Goal: Task Accomplishment & Management: Manage account settings

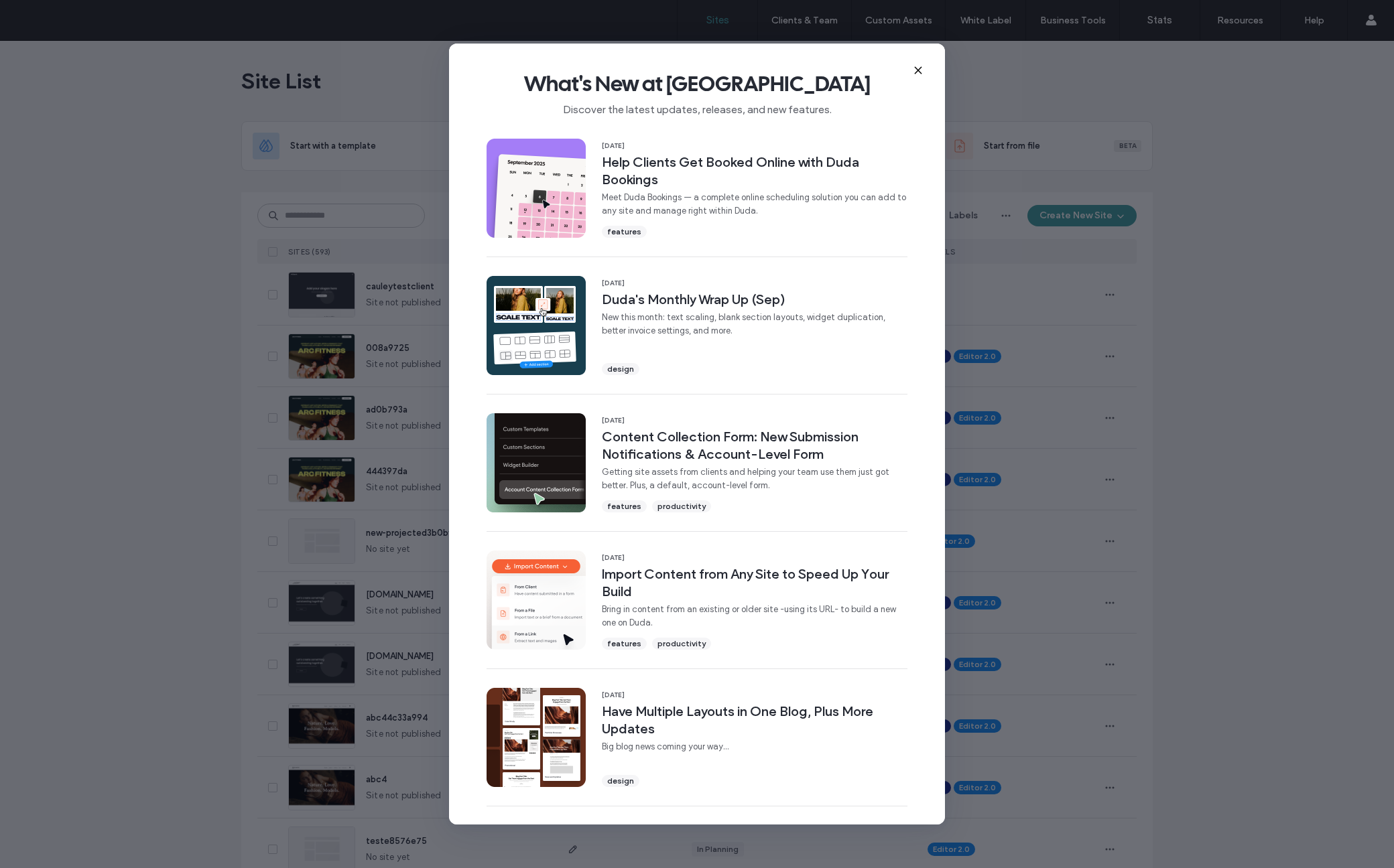
click at [100, 677] on div "What's New at [GEOGRAPHIC_DATA] Discover the latest updates, releases, and new …" at bounding box center [697, 434] width 1394 height 868
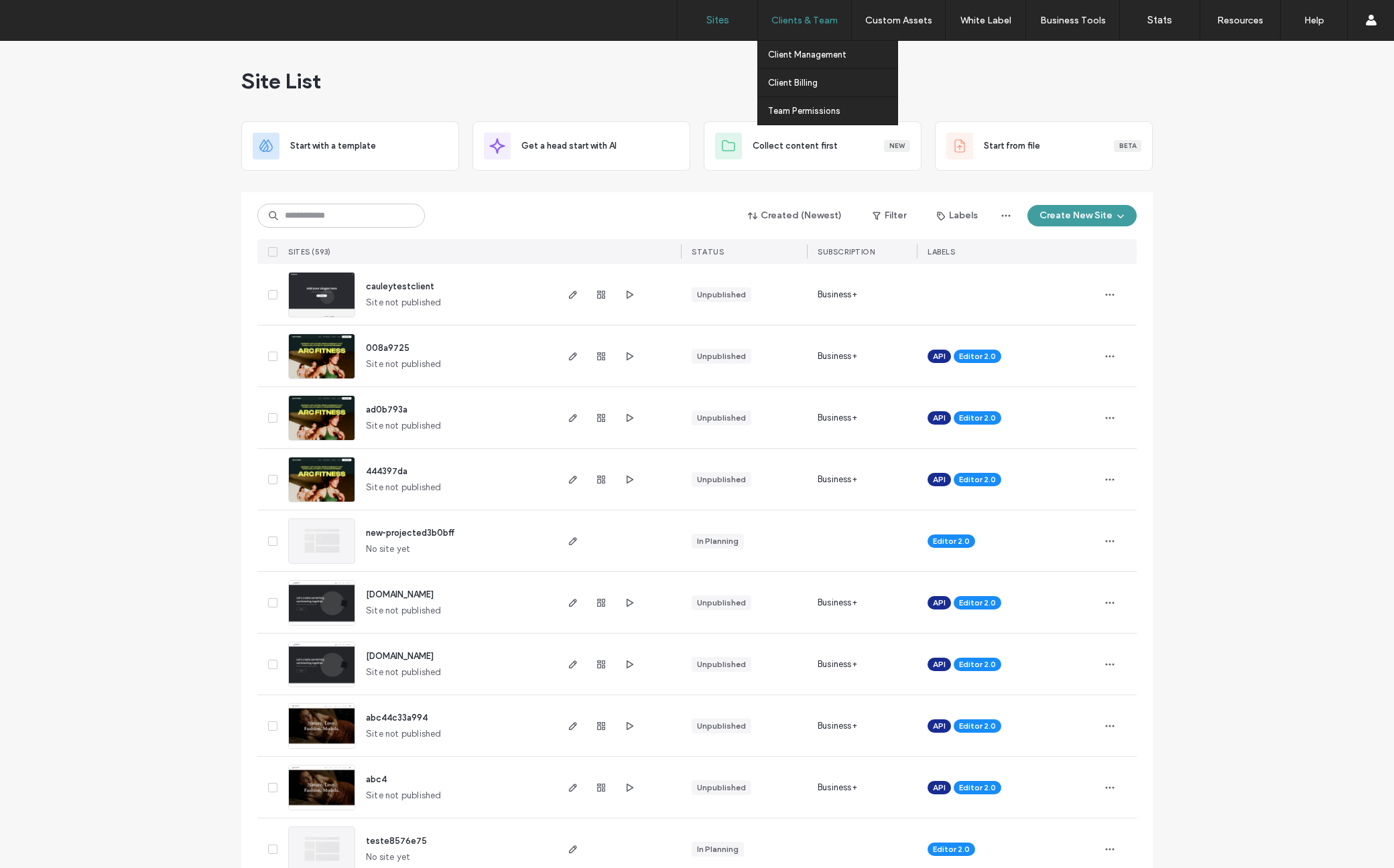
click at [799, 24] on label "Clients & Team" at bounding box center [804, 21] width 66 height 12
click at [800, 85] on label "Client Billing" at bounding box center [792, 83] width 50 height 10
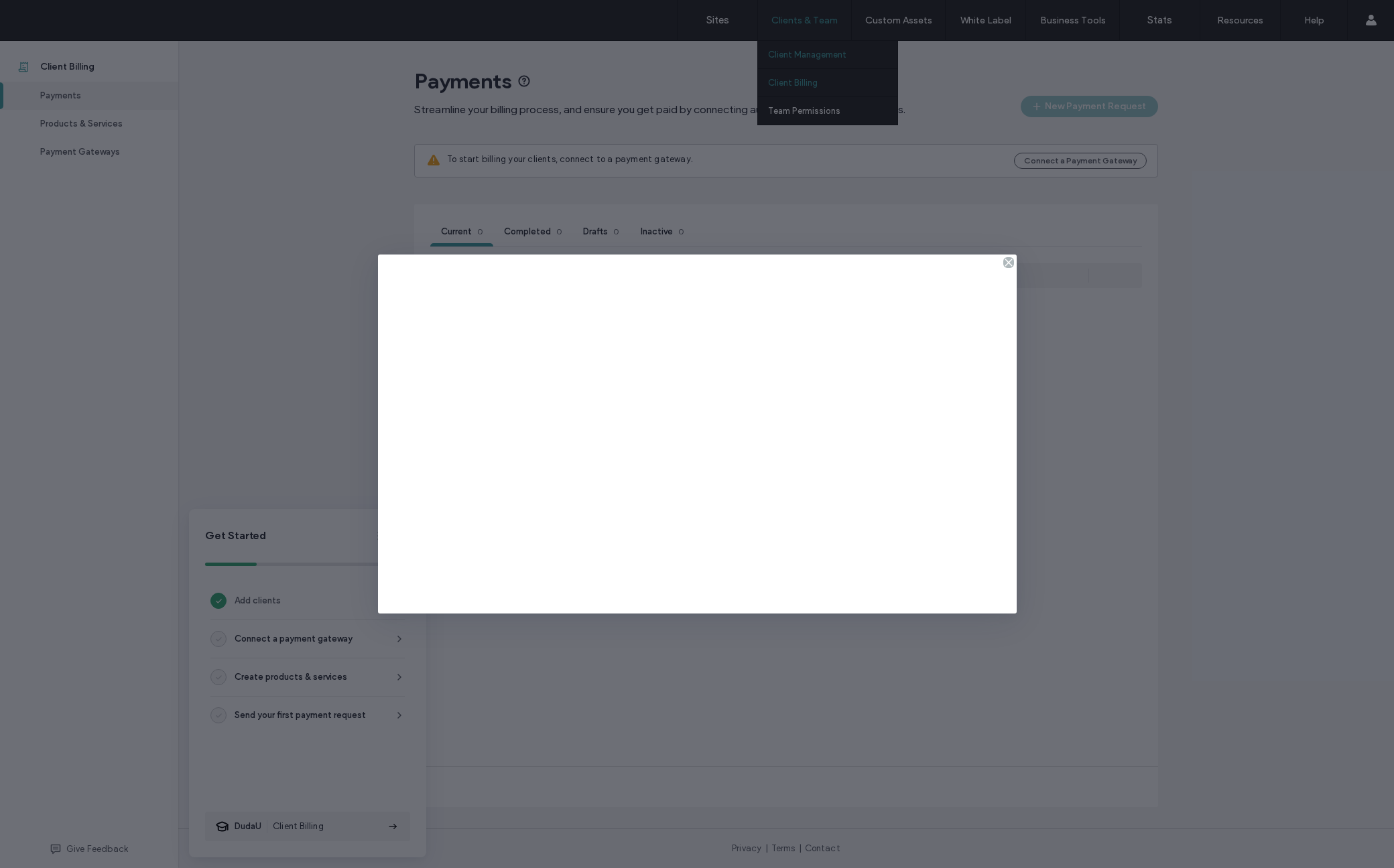
click at [804, 49] on div at bounding box center [697, 434] width 1394 height 868
click at [1008, 261] on icon at bounding box center [1008, 262] width 11 height 11
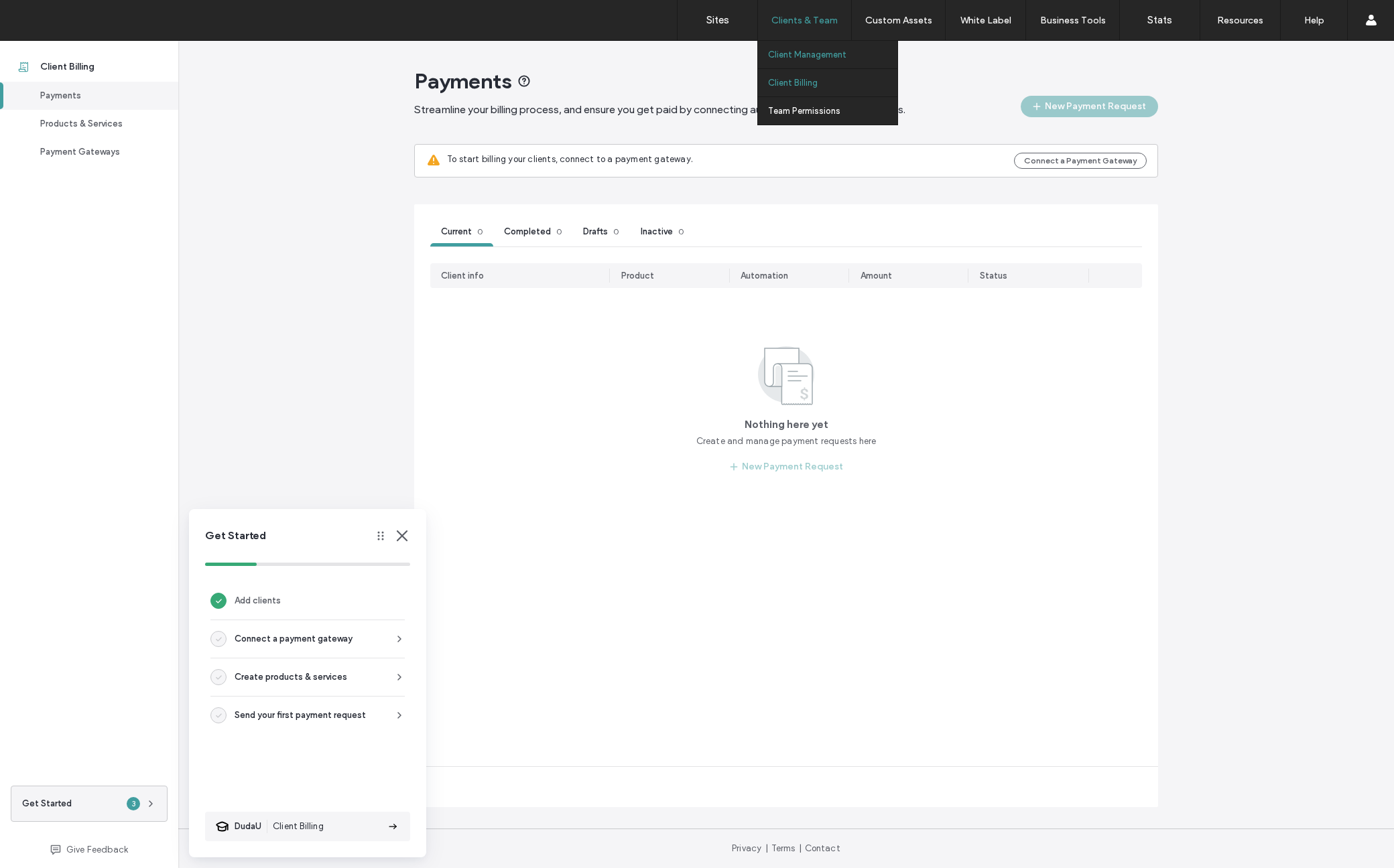
click at [799, 54] on label "Client Management" at bounding box center [806, 55] width 78 height 10
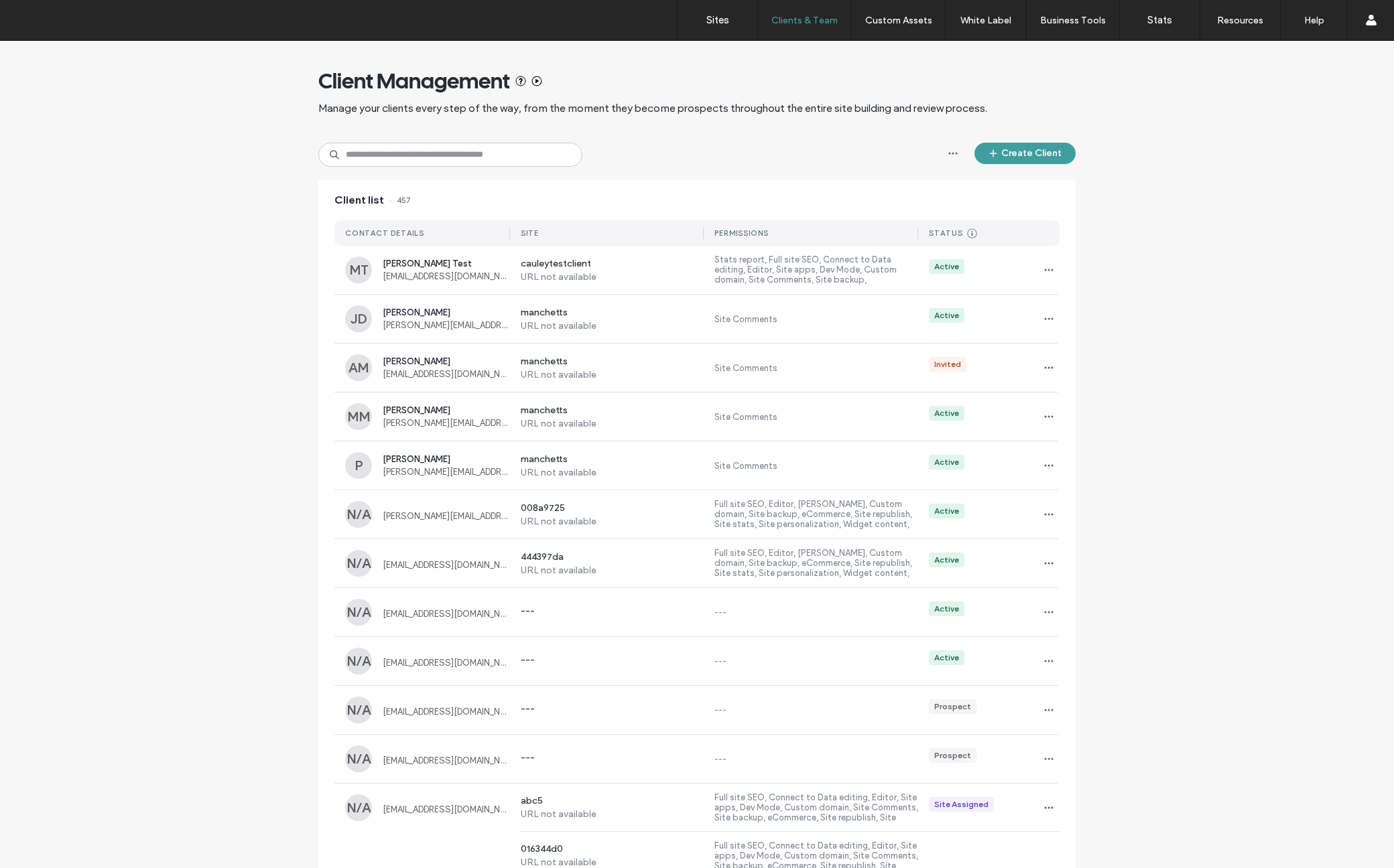
click at [435, 509] on div "[PERSON_NAME][EMAIL_ADDRESS][DOMAIN_NAME]" at bounding box center [447, 515] width 128 height 13
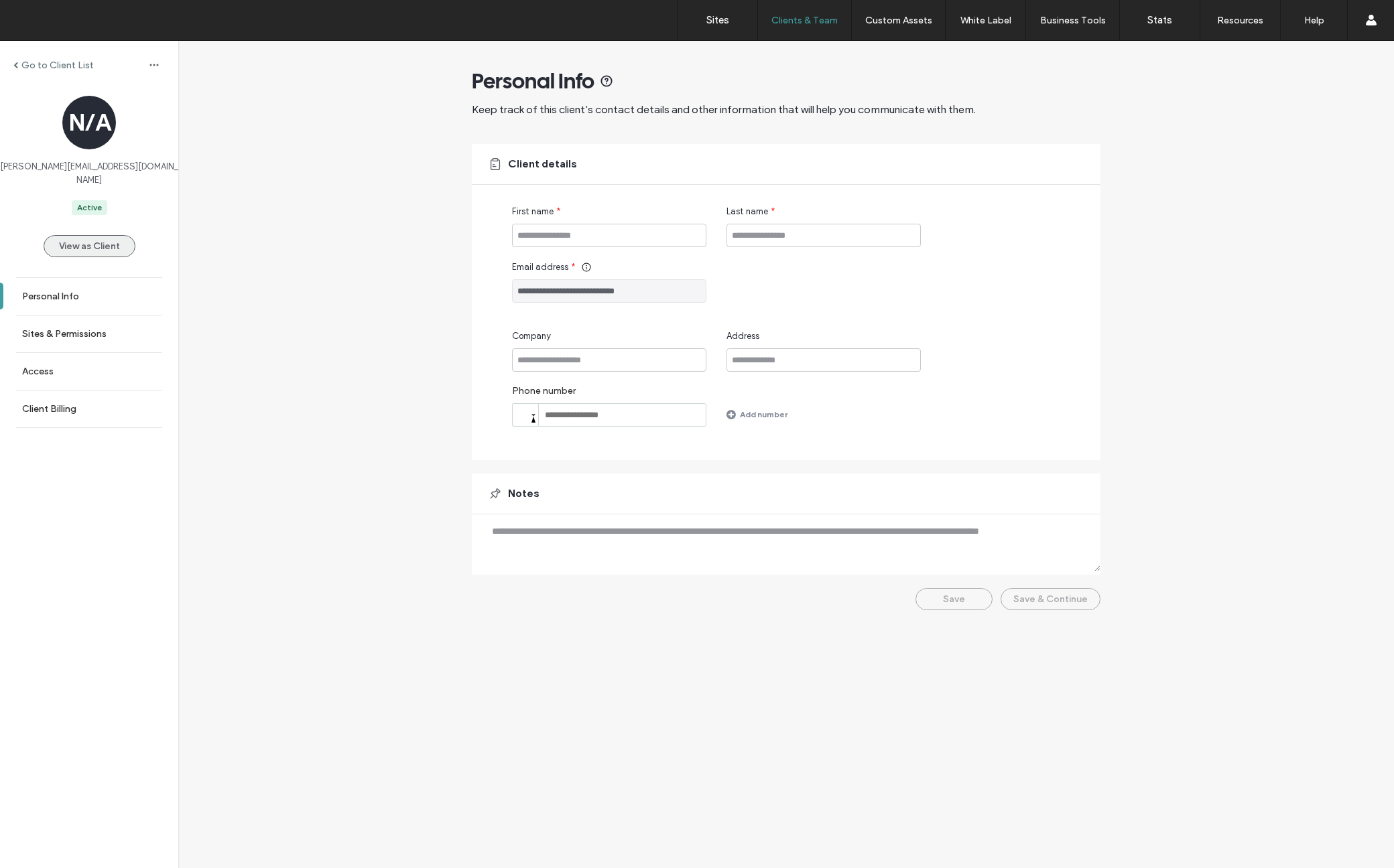
click at [103, 235] on button "View as Client" at bounding box center [89, 246] width 92 height 22
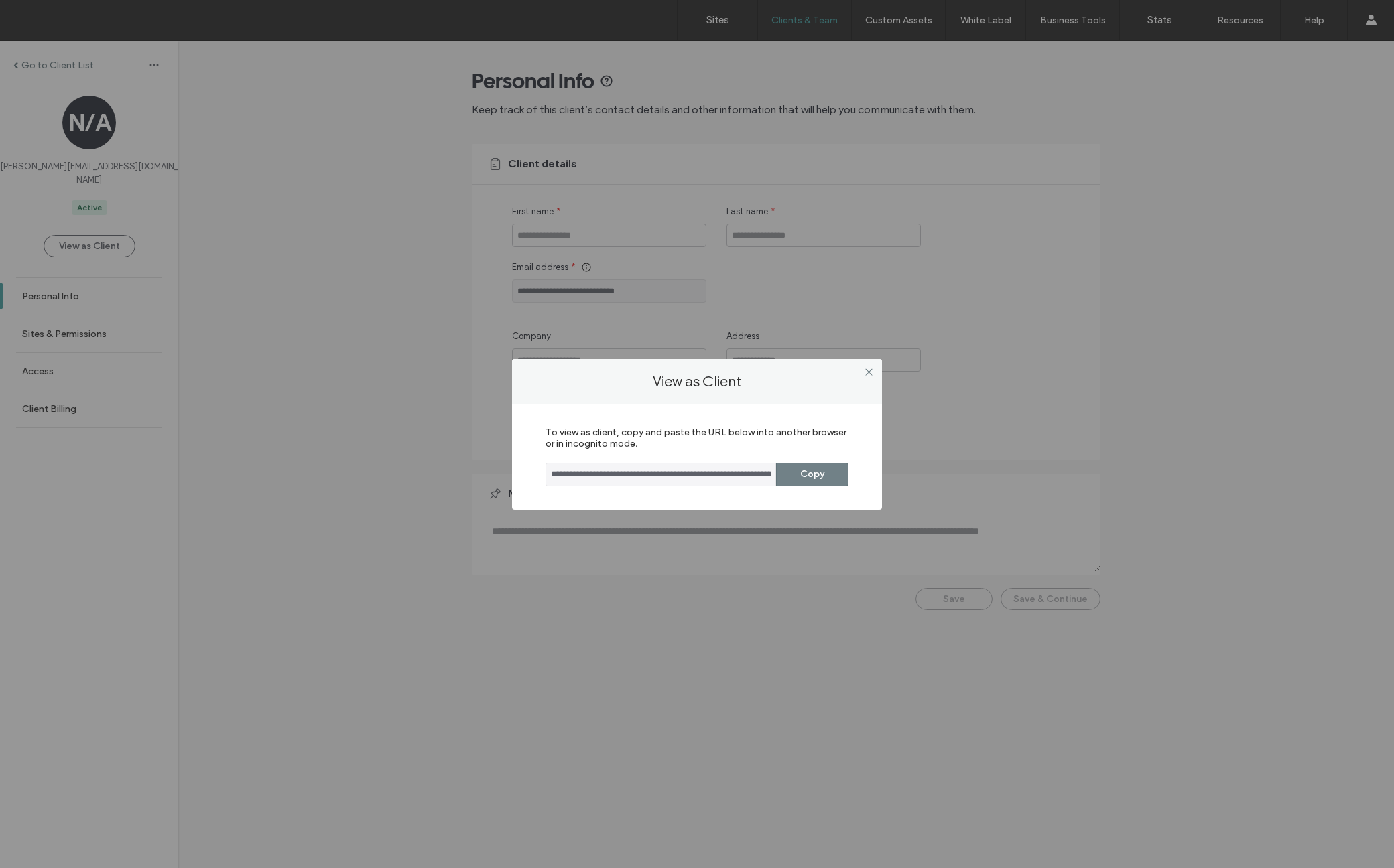
click at [812, 479] on button "Copy" at bounding box center [812, 474] width 72 height 24
click at [966, 254] on div "**********" at bounding box center [697, 434] width 1394 height 868
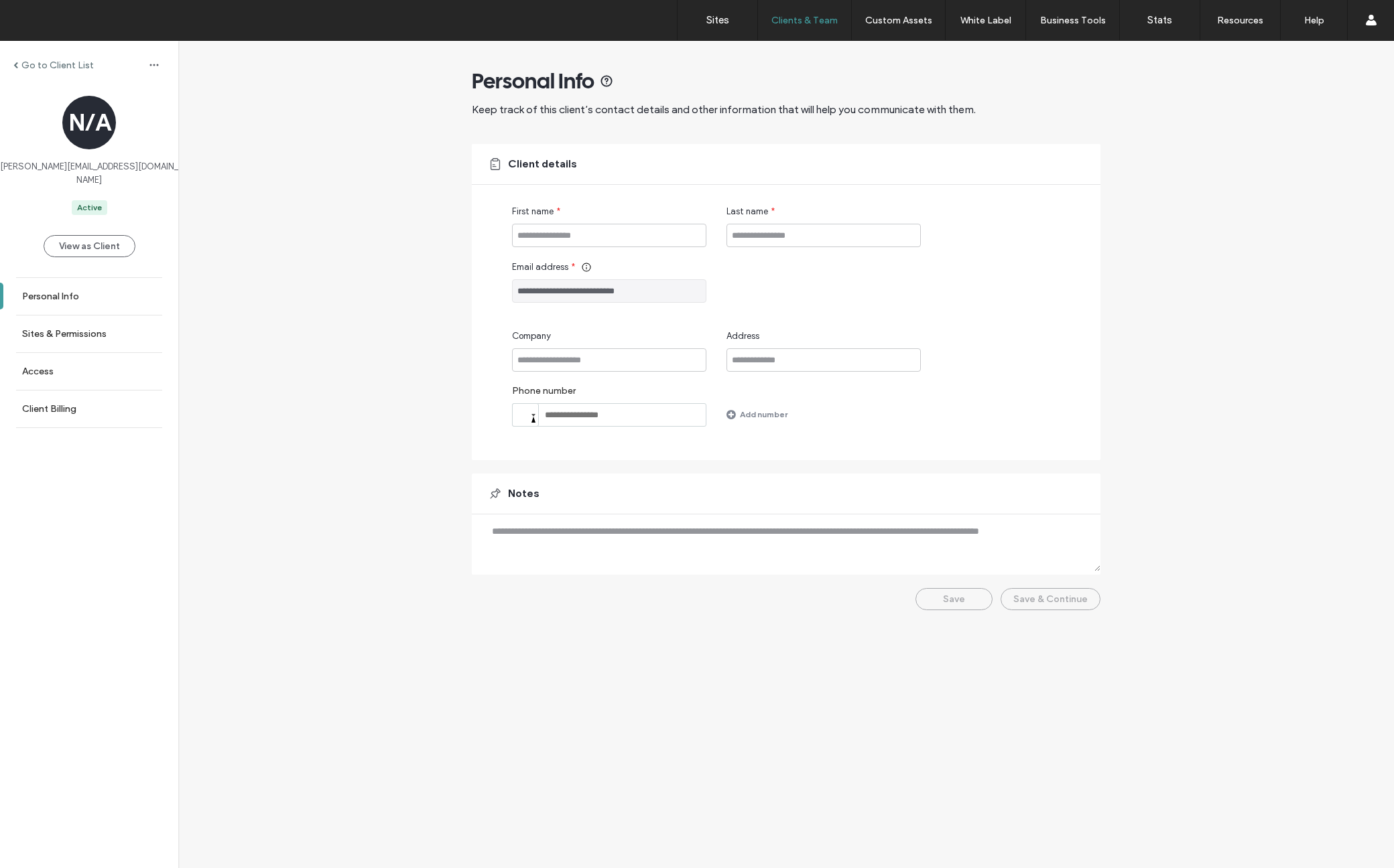
click at [60, 61] on label "Go to Client List" at bounding box center [58, 65] width 72 height 12
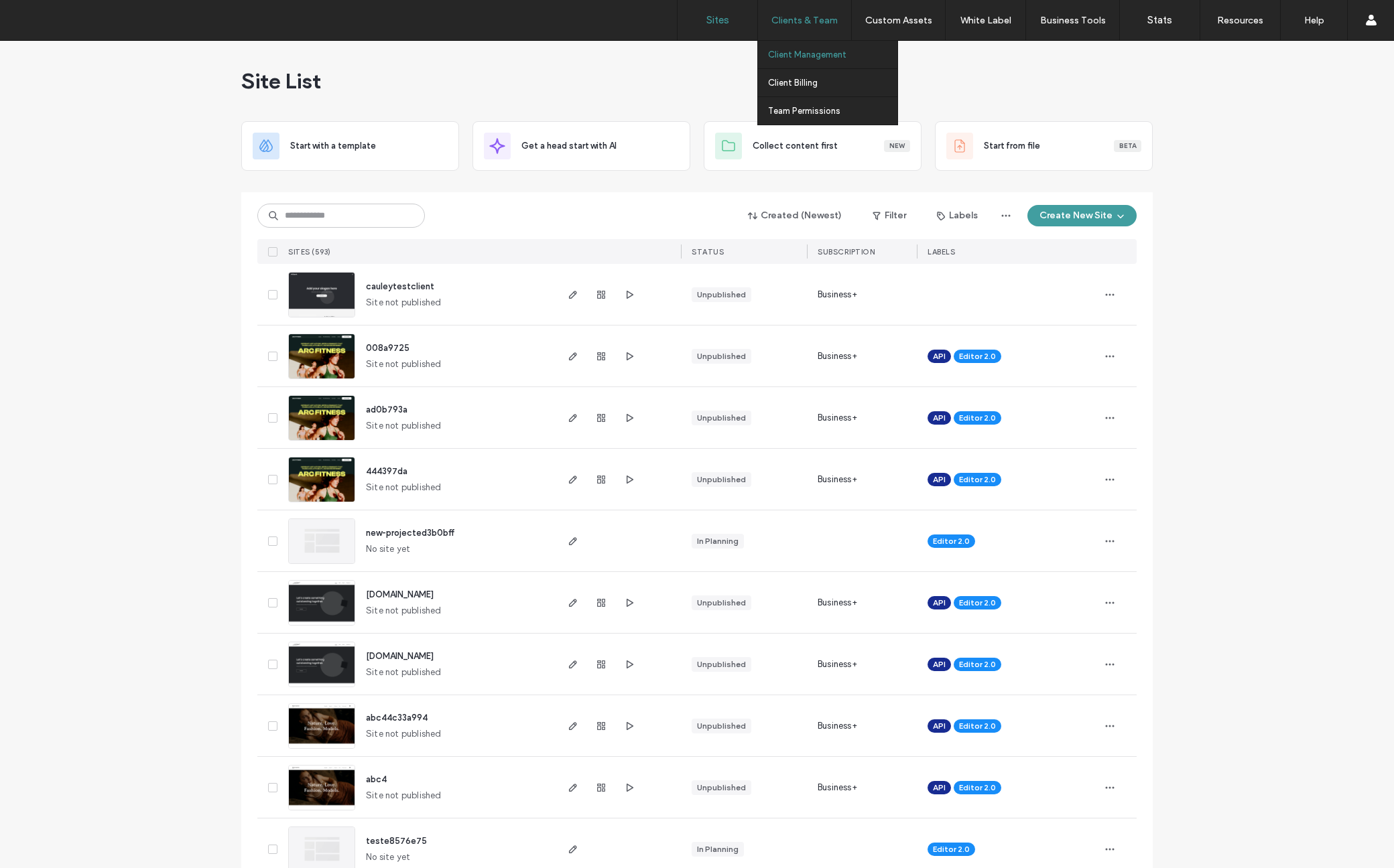
click at [828, 59] on label "Client Management" at bounding box center [806, 55] width 78 height 10
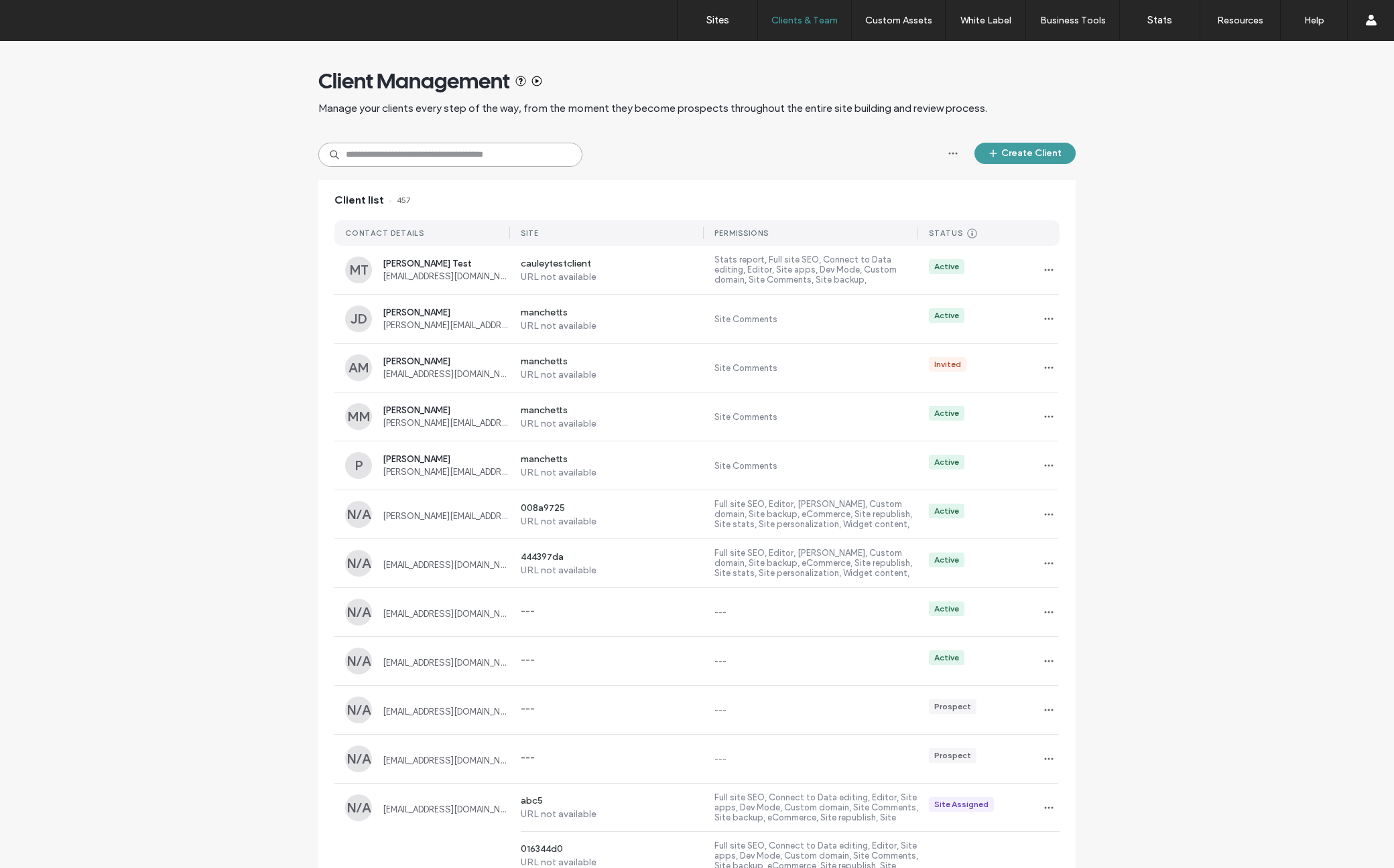
click at [420, 144] on input at bounding box center [450, 154] width 264 height 24
click at [422, 153] on input at bounding box center [450, 154] width 264 height 24
type input "***"
click at [723, 18] on label "Sites" at bounding box center [717, 20] width 23 height 12
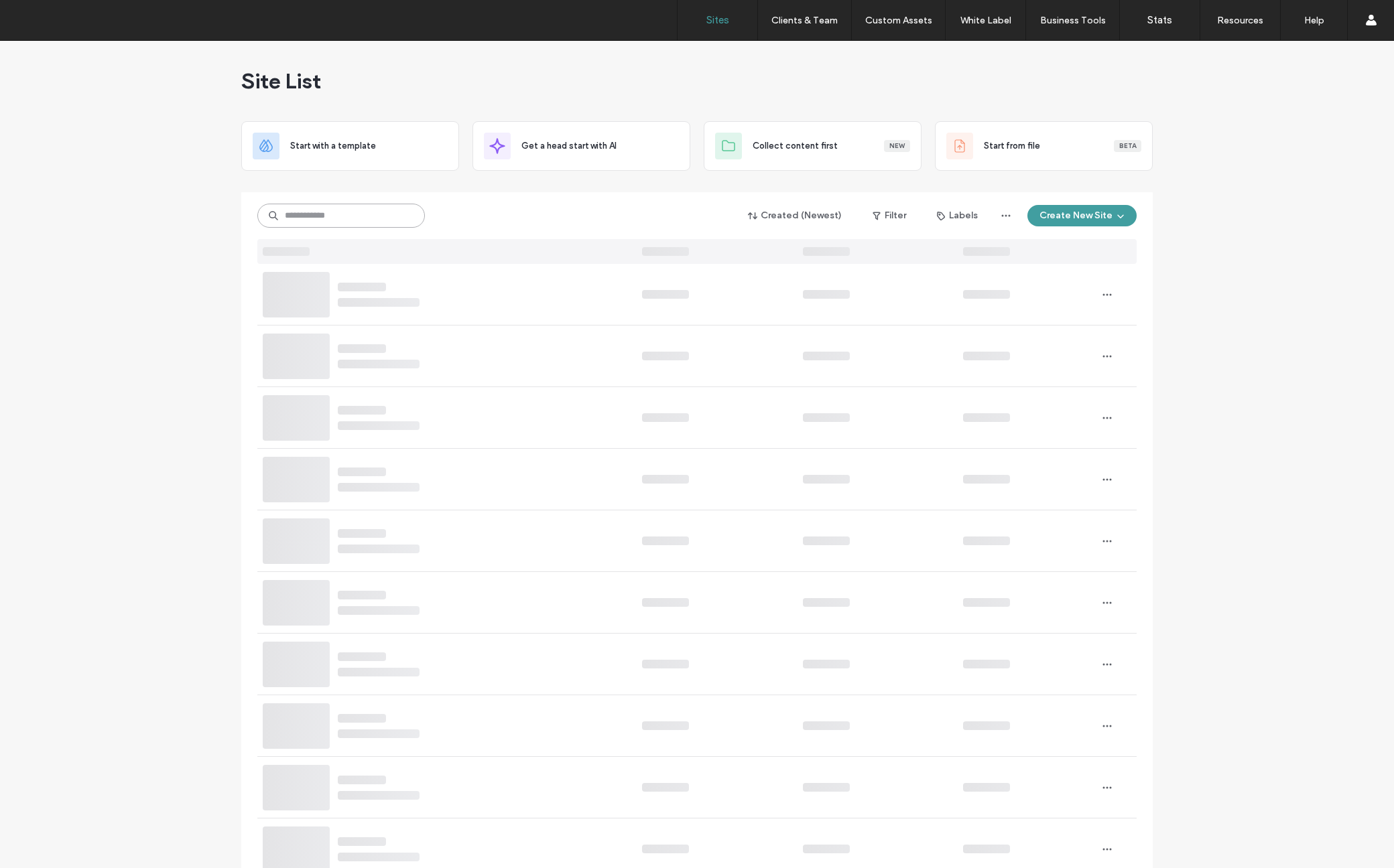
click at [343, 219] on input at bounding box center [340, 216] width 167 height 24
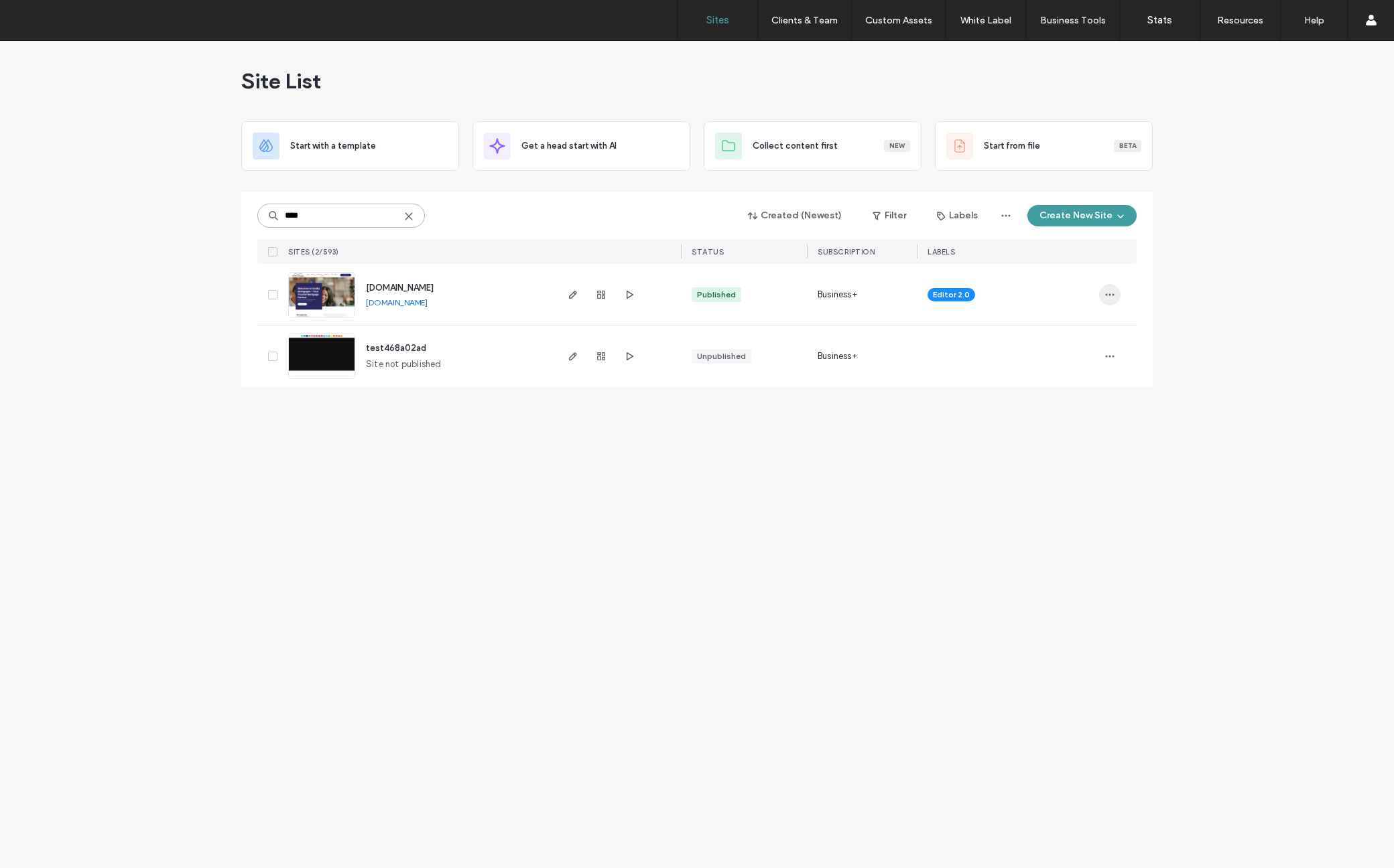
type input "****"
click at [1117, 299] on span "button" at bounding box center [1110, 295] width 22 height 22
copy span "oadbymortgages.co.uk"
drag, startPoint x: 500, startPoint y: 290, endPoint x: 389, endPoint y: 287, distance: 111.0
click at [389, 287] on div "www.oadbymortgages.co.uk www.oadbymortgages.co.uk" at bounding box center [454, 294] width 199 height 61
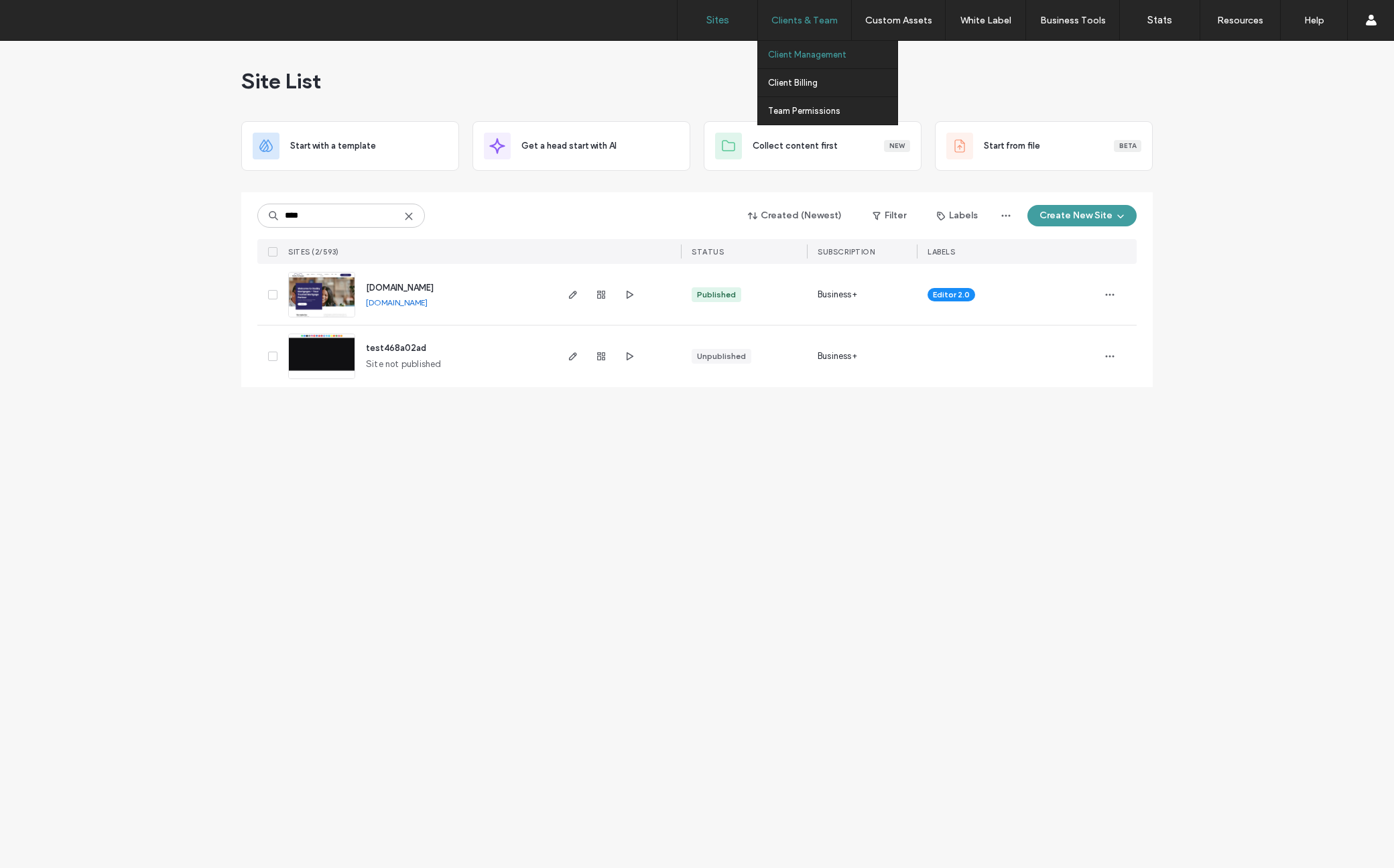
click at [808, 66] on link "Client Management" at bounding box center [832, 55] width 129 height 28
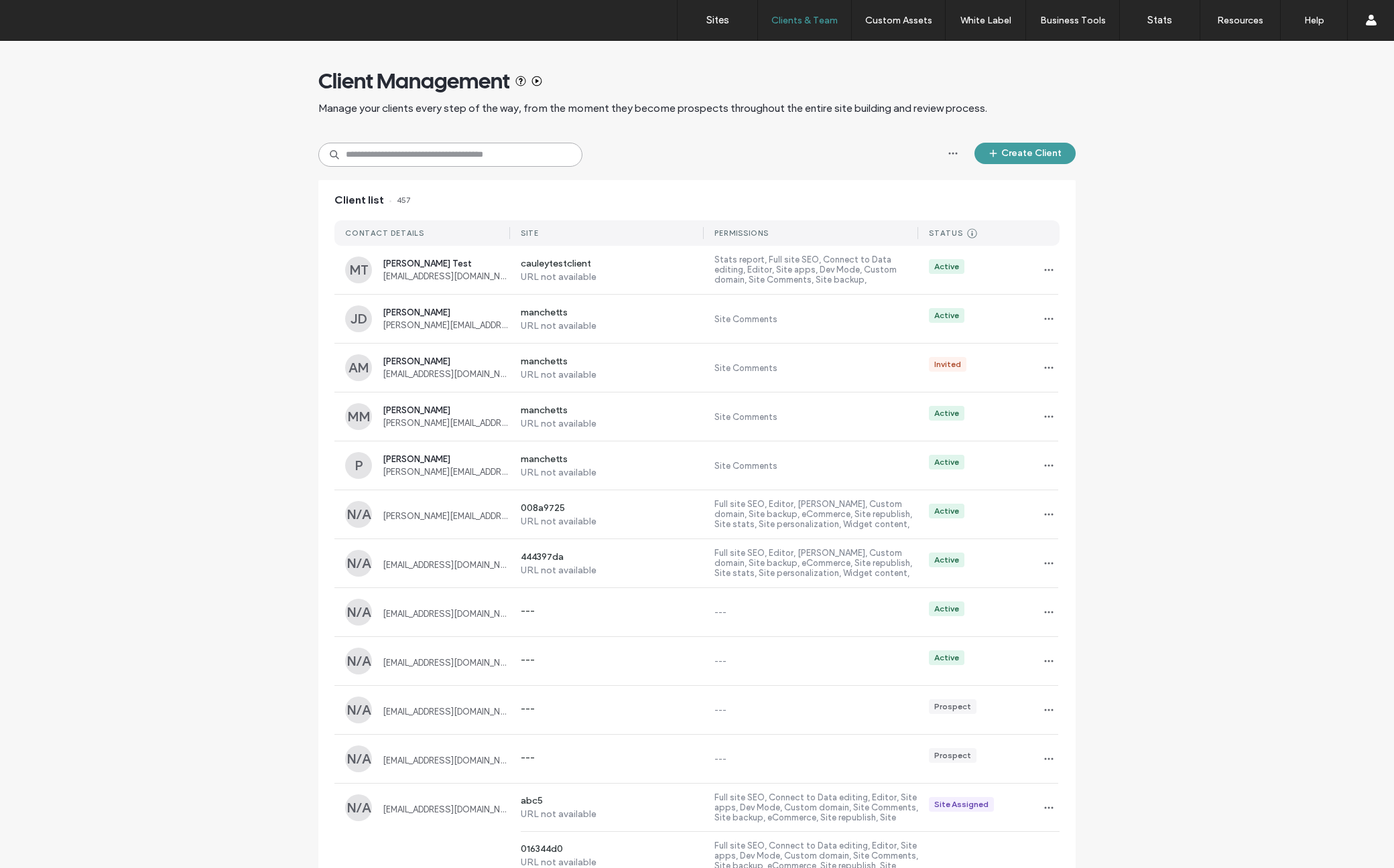
click at [453, 155] on input at bounding box center [450, 154] width 264 height 24
click at [574, 188] on div "Client list 457" at bounding box center [697, 201] width 757 height 40
click at [516, 140] on div "Client Management Manage your clients every step of the way, from the moment th…" at bounding box center [697, 92] width 757 height 102
click at [512, 154] on input at bounding box center [450, 154] width 264 height 24
paste input "**********"
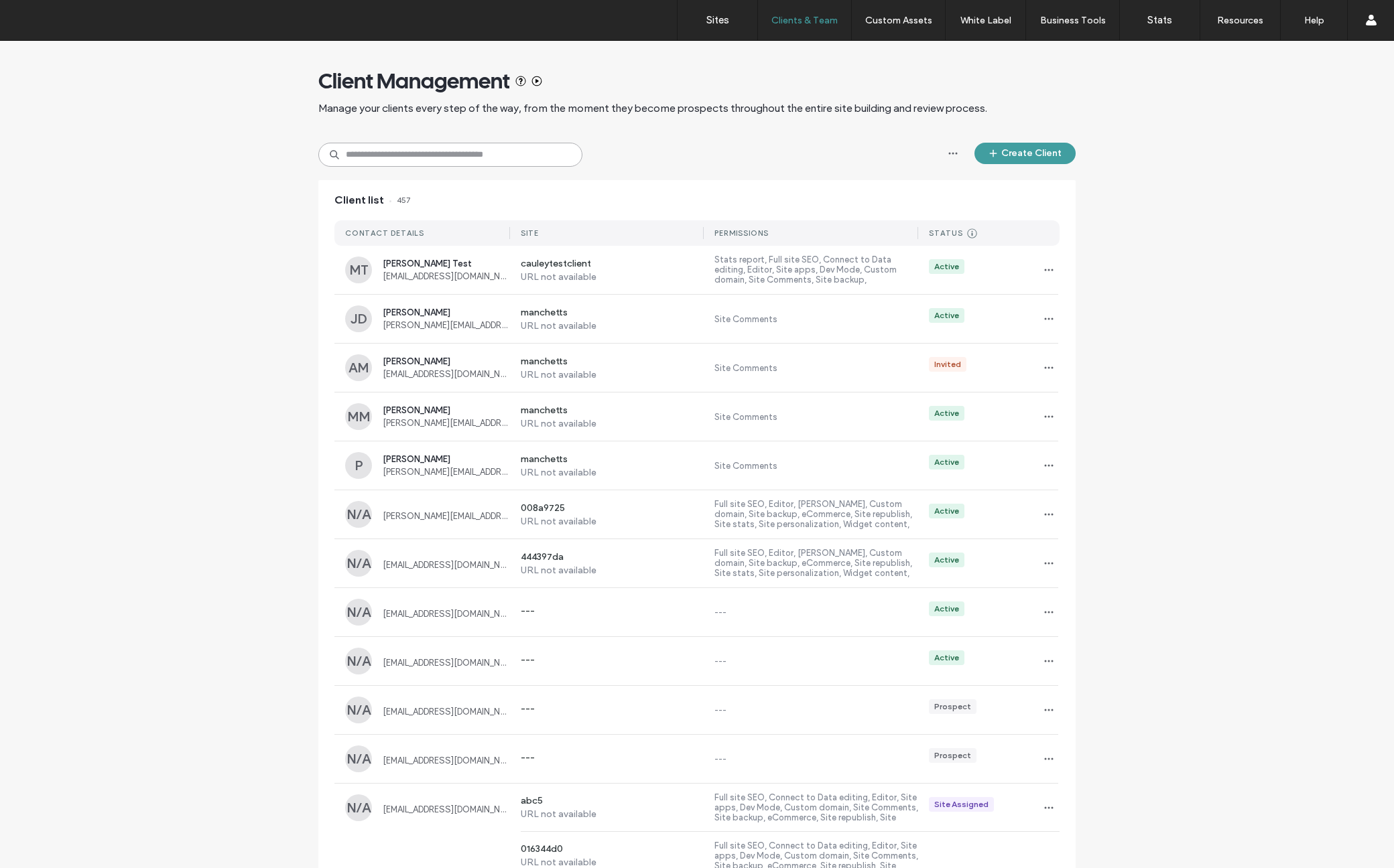
type input "**********"
click at [506, 157] on input at bounding box center [450, 154] width 264 height 24
click at [800, 56] on label "Client Management" at bounding box center [806, 55] width 78 height 10
click at [953, 160] on span "button" at bounding box center [953, 154] width 22 height 22
click at [892, 149] on div "Create Client" at bounding box center [697, 154] width 757 height 24
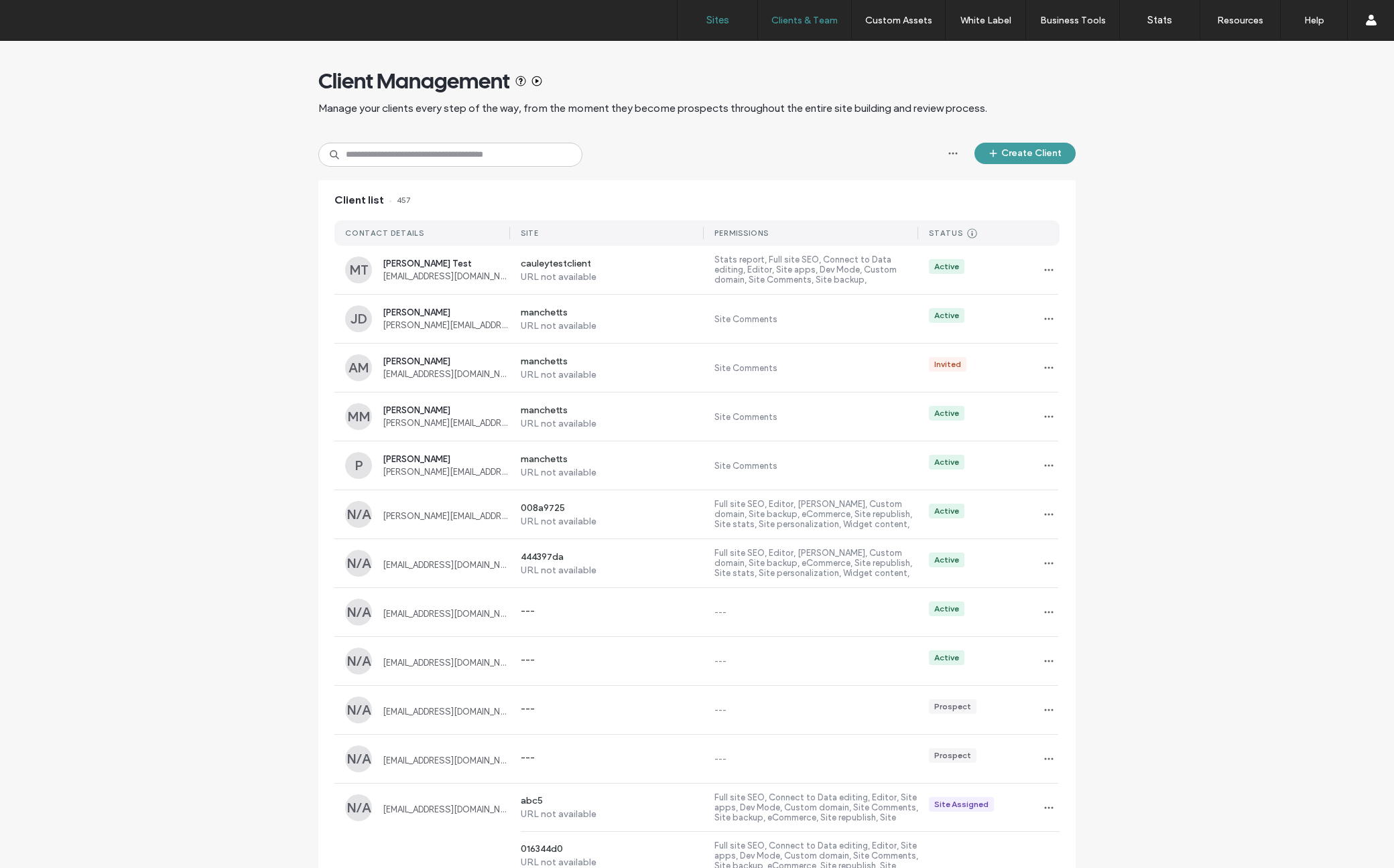
click at [727, 20] on label "Sites" at bounding box center [717, 20] width 23 height 12
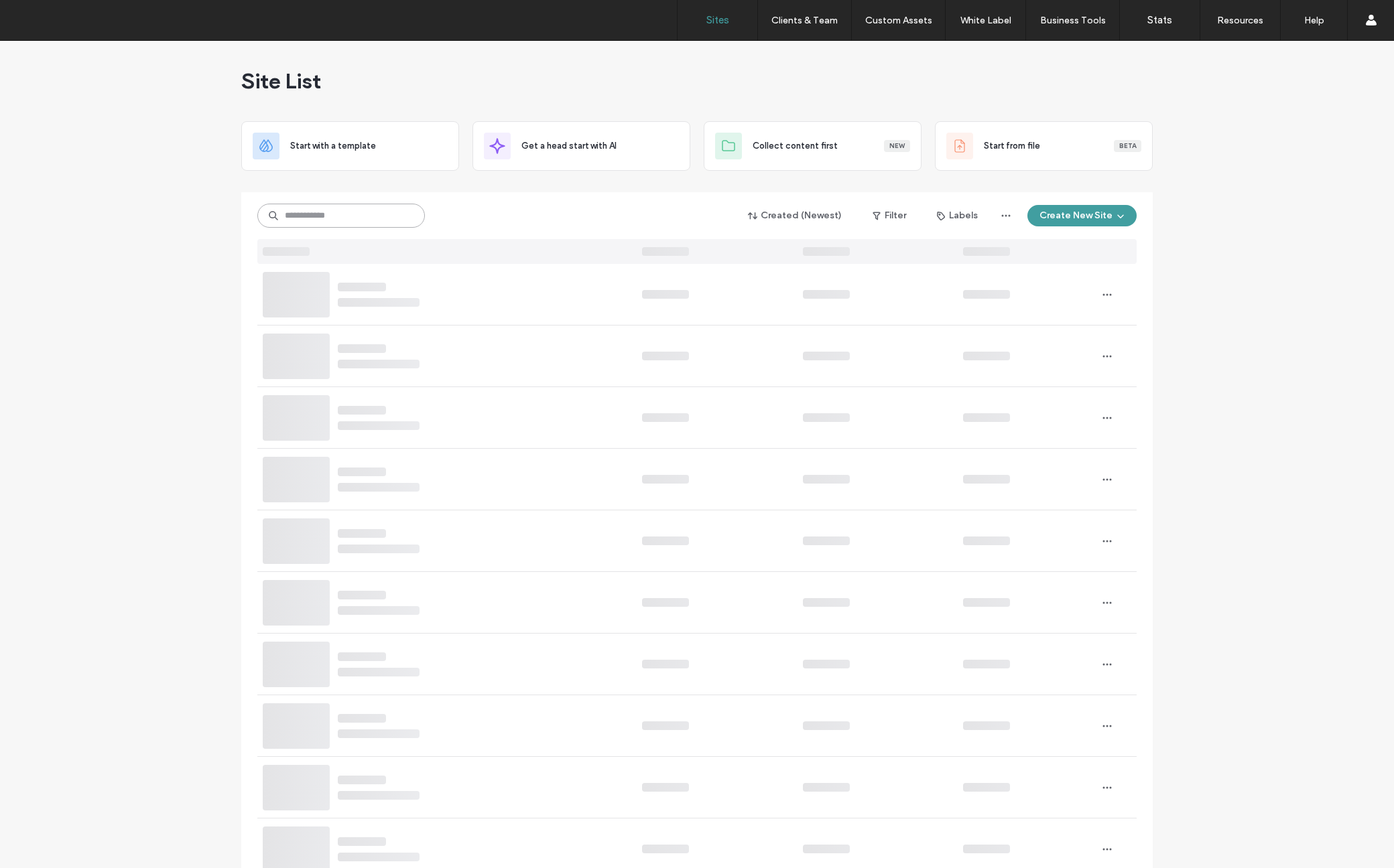
click at [370, 214] on input at bounding box center [340, 216] width 167 height 24
paste input "**********"
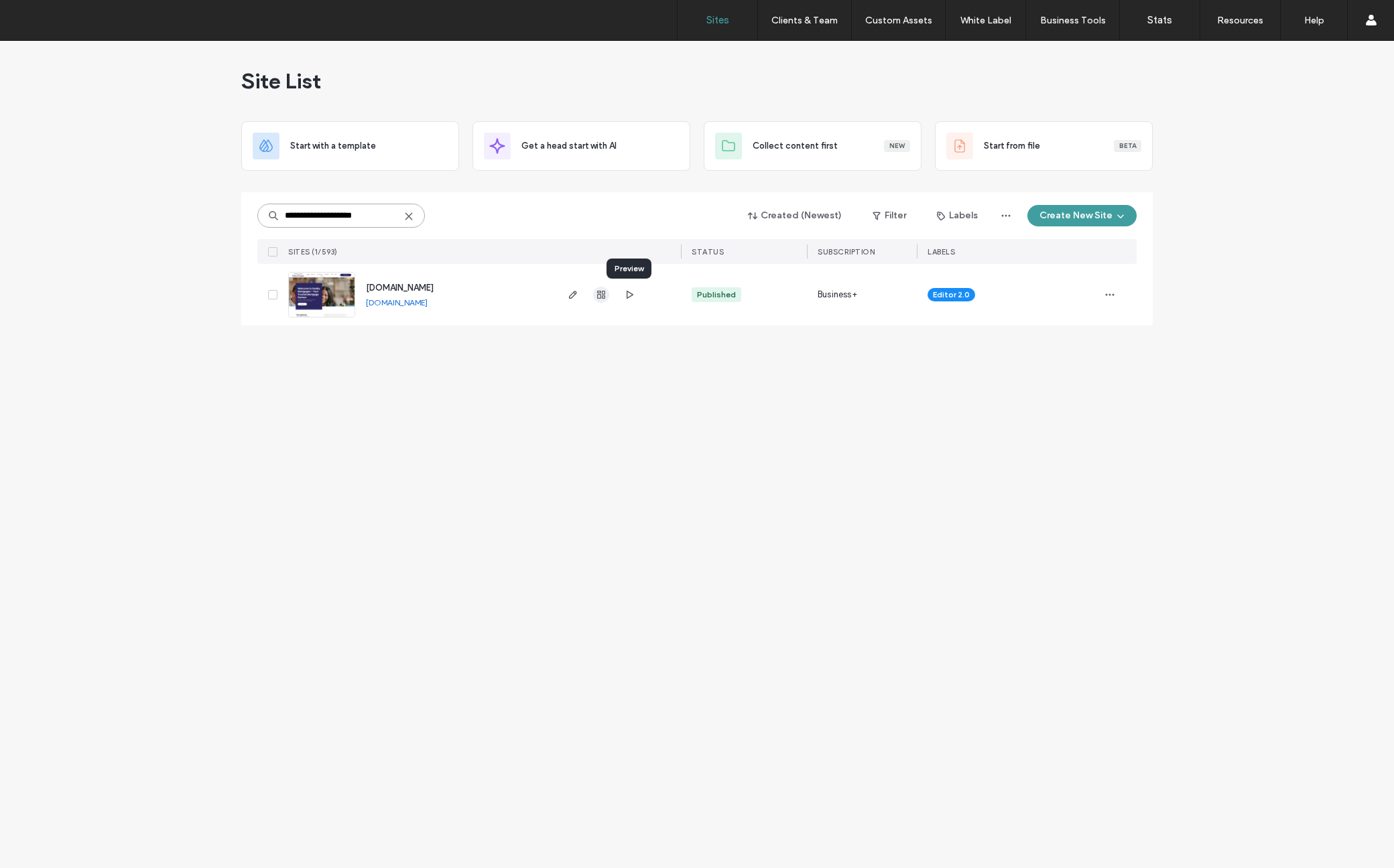
type input "**********"
click at [605, 295] on icon "button" at bounding box center [600, 295] width 11 height 11
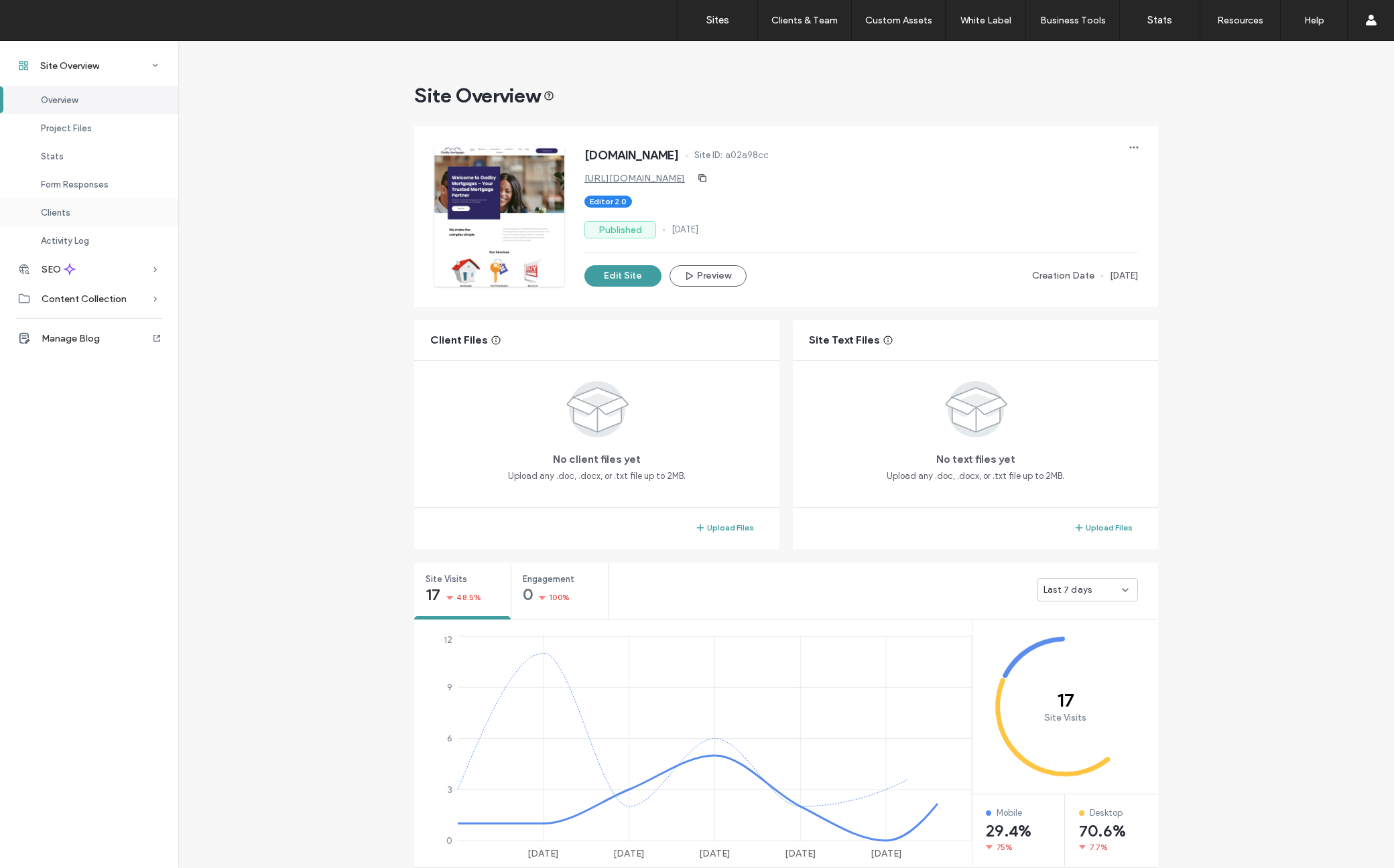
click at [114, 214] on div "Clients" at bounding box center [89, 212] width 178 height 29
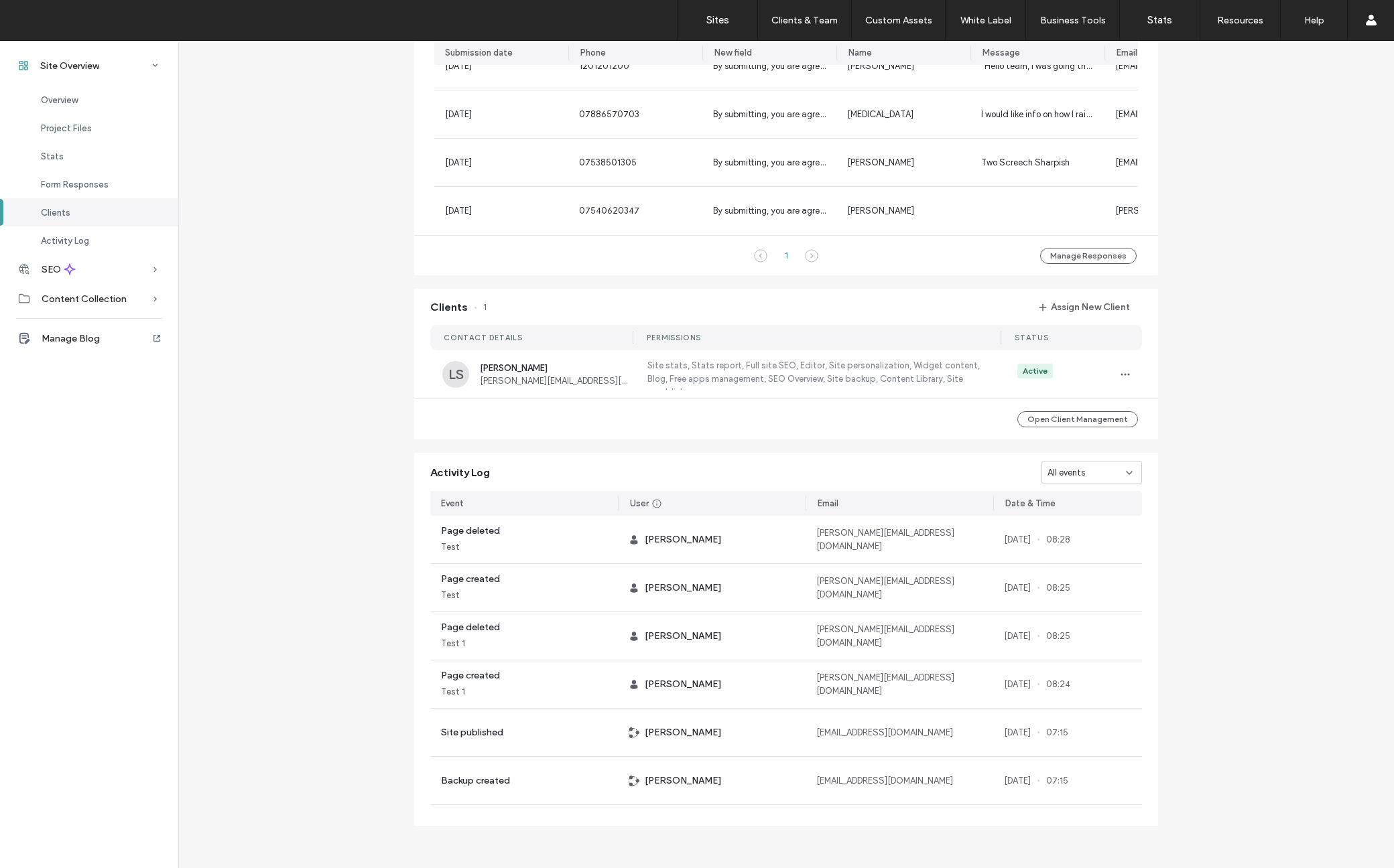
scroll to position [997, 0]
click at [1119, 379] on icon "button" at bounding box center [1124, 374] width 11 height 11
click at [1176, 458] on span "View as Client" at bounding box center [1165, 460] width 55 height 13
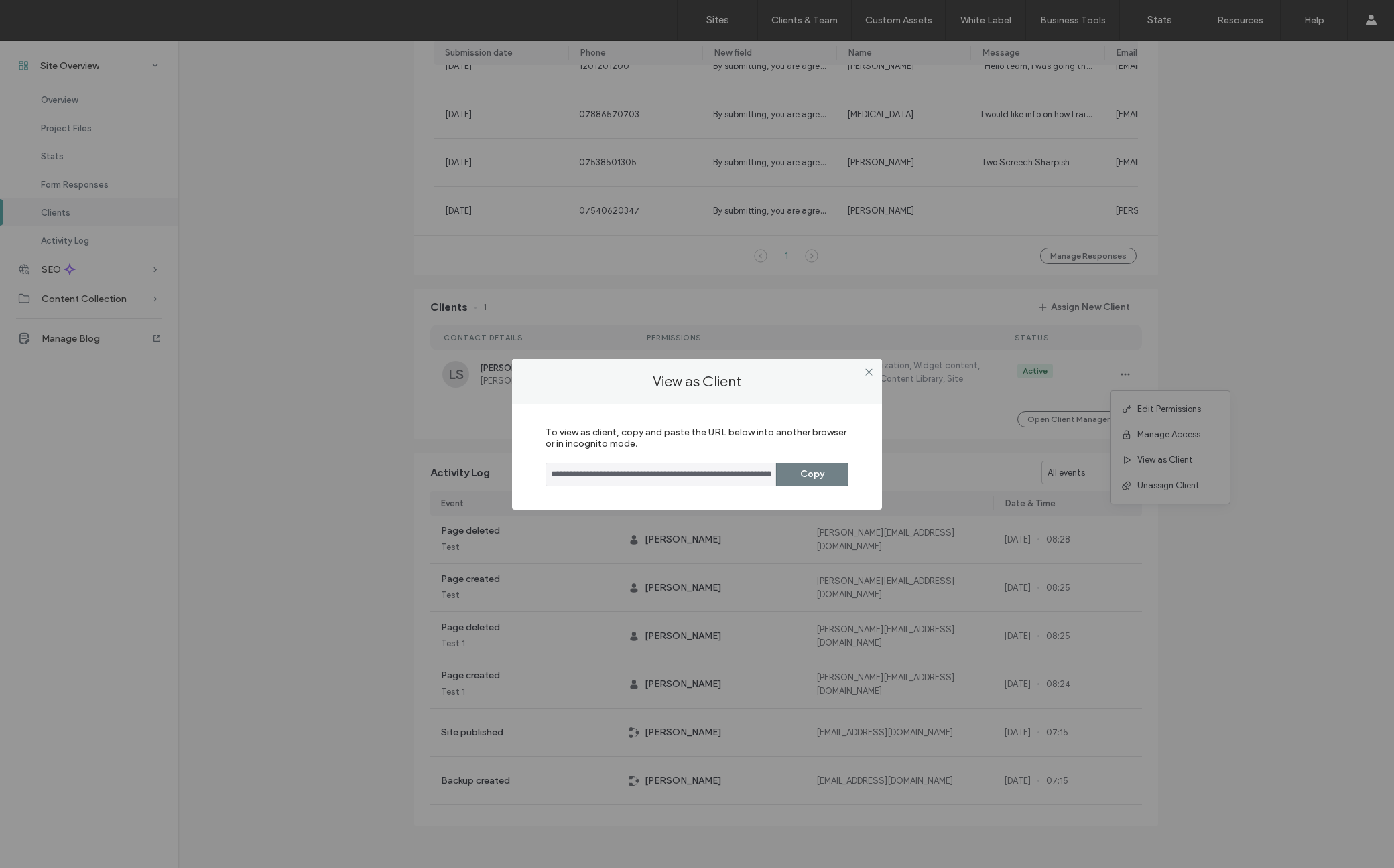
click at [820, 482] on button "Copy" at bounding box center [812, 474] width 72 height 24
